Goal: Task Accomplishment & Management: Complete application form

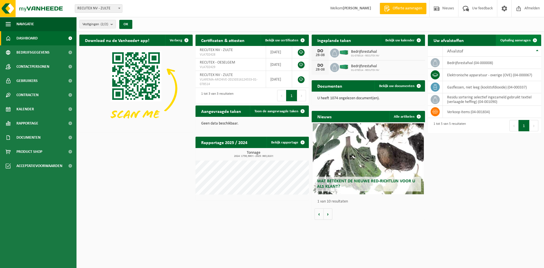
click at [524, 40] on span "Ophaling aanvragen" at bounding box center [515, 41] width 30 height 4
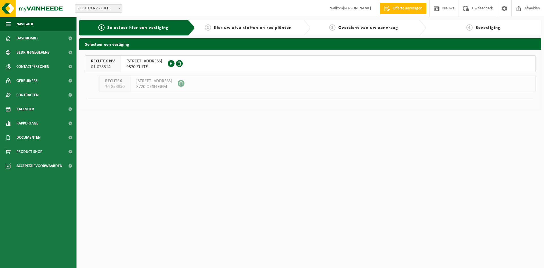
click at [159, 68] on span "9870 ZULTE" at bounding box center [144, 67] width 36 height 6
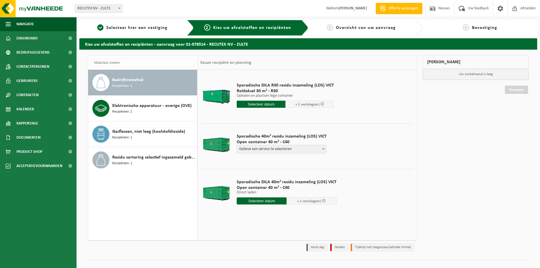
click at [322, 148] on b at bounding box center [323, 148] width 2 height 1
select select "P2PL-VEL-098641_HK-XC-40-GN-00_04-000008_46"
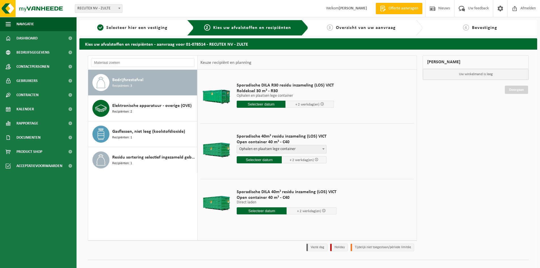
click at [268, 162] on input "text" at bounding box center [258, 159] width 45 height 7
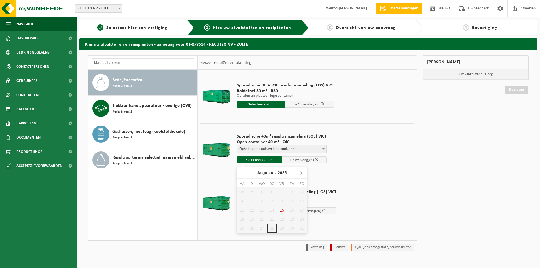
click at [302, 173] on icon at bounding box center [300, 172] width 9 height 9
click at [241, 192] on div "1" at bounding box center [242, 191] width 10 height 9
type input "Van 2025-09-01"
type input "2025-09-01"
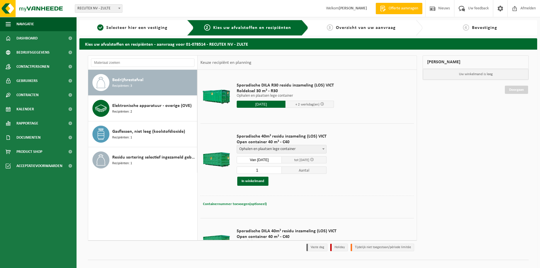
click at [246, 206] on button "Containernummer toevoegen(optioneel) Annuleren" at bounding box center [234, 204] width 65 height 8
type input "VANAF 13U (NIET IN DE VOORMIDDAG) - ophalen en plaatsen lege container"
click at [257, 180] on button "In winkelmand" at bounding box center [252, 180] width 31 height 9
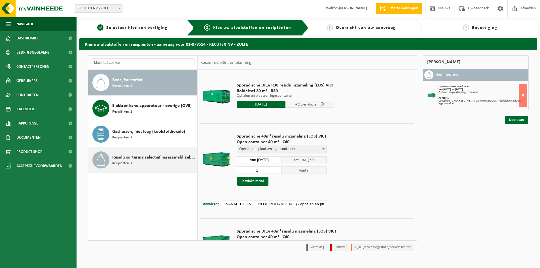
click at [136, 155] on span "Residu sortering selectief ingezameld gebruikt textiel (verlaagde heffing)" at bounding box center [153, 157] width 83 height 7
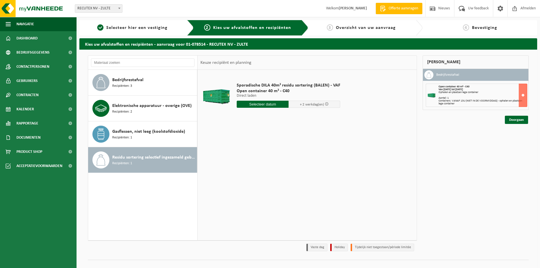
click at [267, 105] on input "text" at bounding box center [262, 104] width 52 height 7
click at [302, 117] on icon at bounding box center [300, 116] width 9 height 9
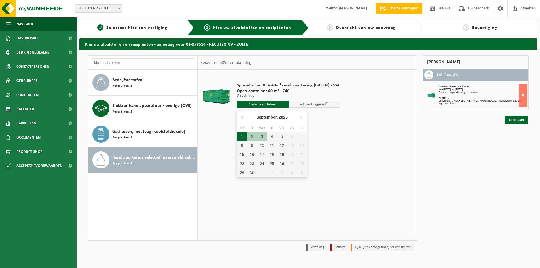
click at [244, 136] on div "1" at bounding box center [242, 136] width 10 height 9
type input "Van 2025-09-01"
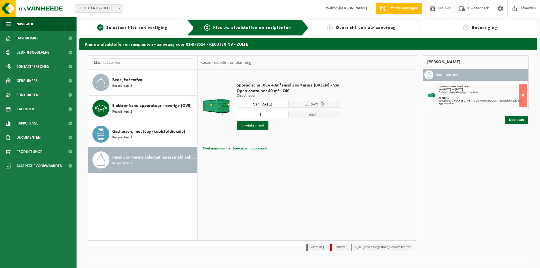
click at [245, 148] on span "Containernummer toevoegen(optioneel)" at bounding box center [235, 148] width 64 height 4
type input "g"
type input "v"
click at [247, 147] on input "VANAF 13U" at bounding box center [275, 148] width 104 height 8
click at [258, 149] on input "VANAF 13U" at bounding box center [275, 148] width 104 height 8
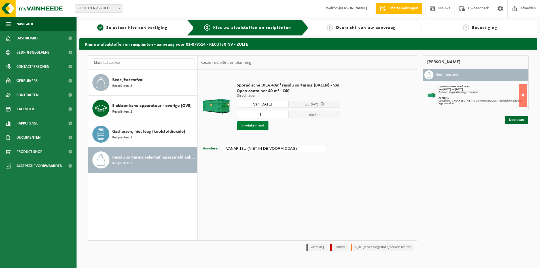
type input "VANAF 13U (NIET IN DE VOORMIDDAG)"
click at [259, 125] on button "In winkelmand" at bounding box center [252, 125] width 31 height 9
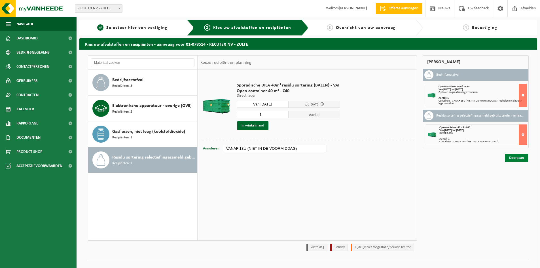
click at [515, 159] on link "Doorgaan" at bounding box center [515, 157] width 23 height 8
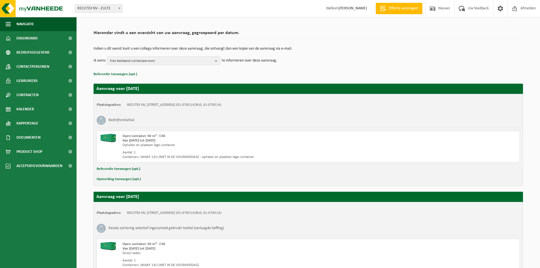
scroll to position [88, 0]
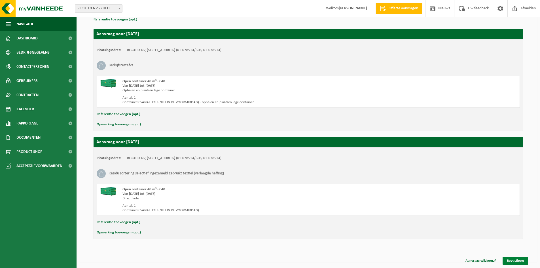
click at [517, 259] on link "Bevestigen" at bounding box center [514, 260] width 25 height 8
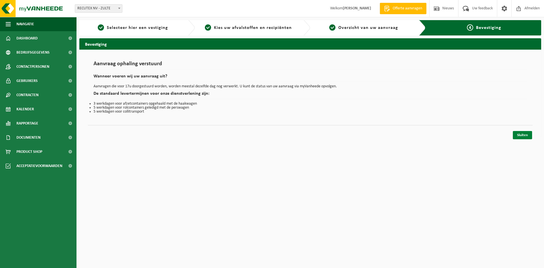
click at [524, 135] on link "Sluiten" at bounding box center [522, 135] width 19 height 8
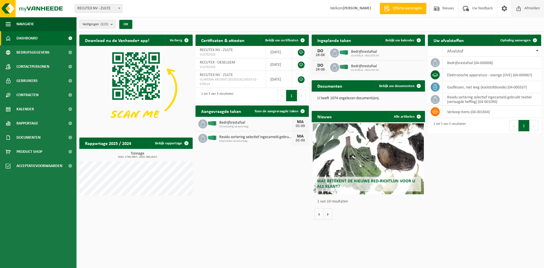
click at [535, 10] on span "Afmelden" at bounding box center [532, 8] width 18 height 17
